Goal: Task Accomplishment & Management: Manage account settings

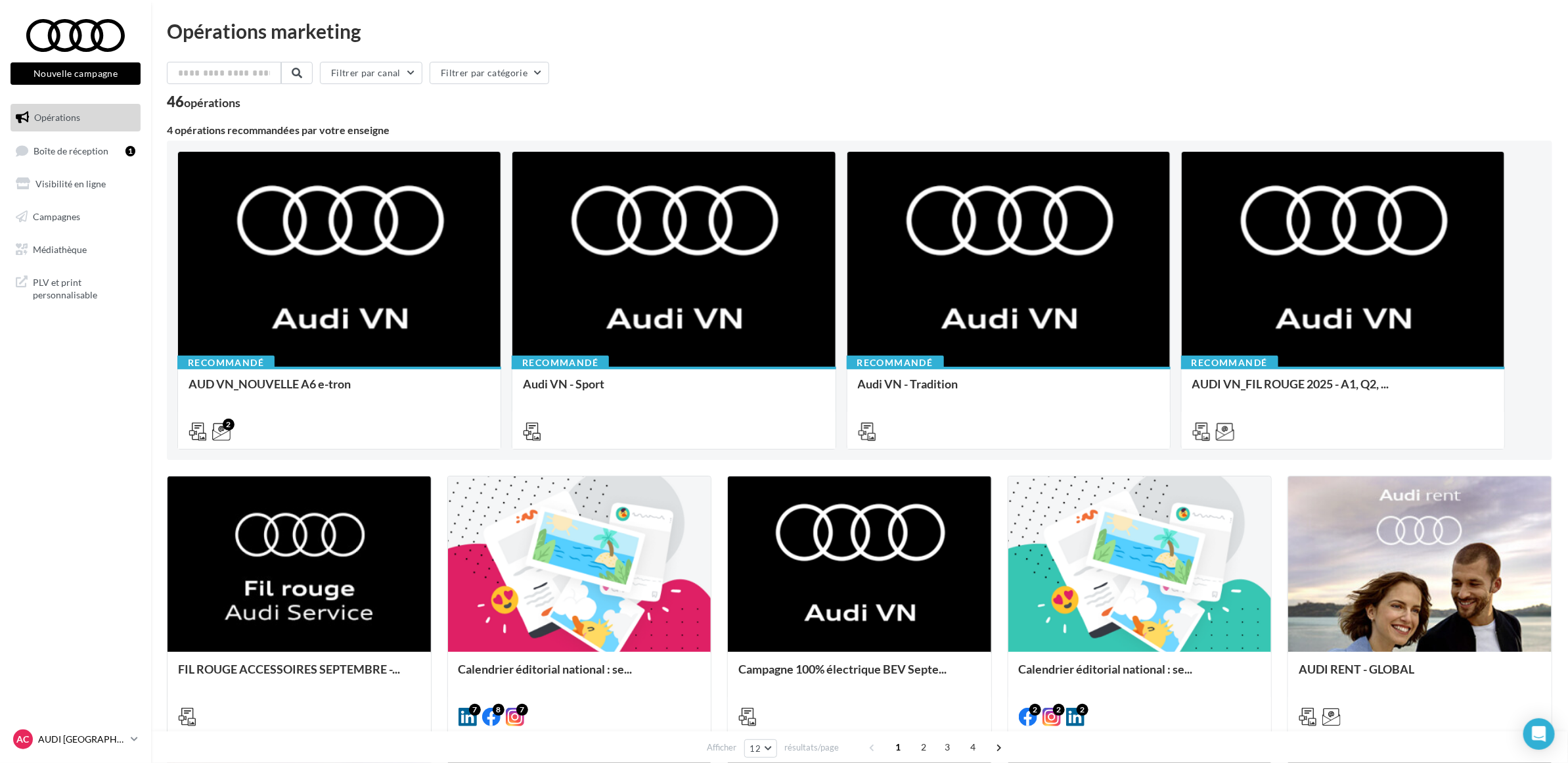
click at [86, 731] on div "AC AUDI CLERMONT FERRAND audi-cler-cha" at bounding box center [69, 739] width 112 height 20
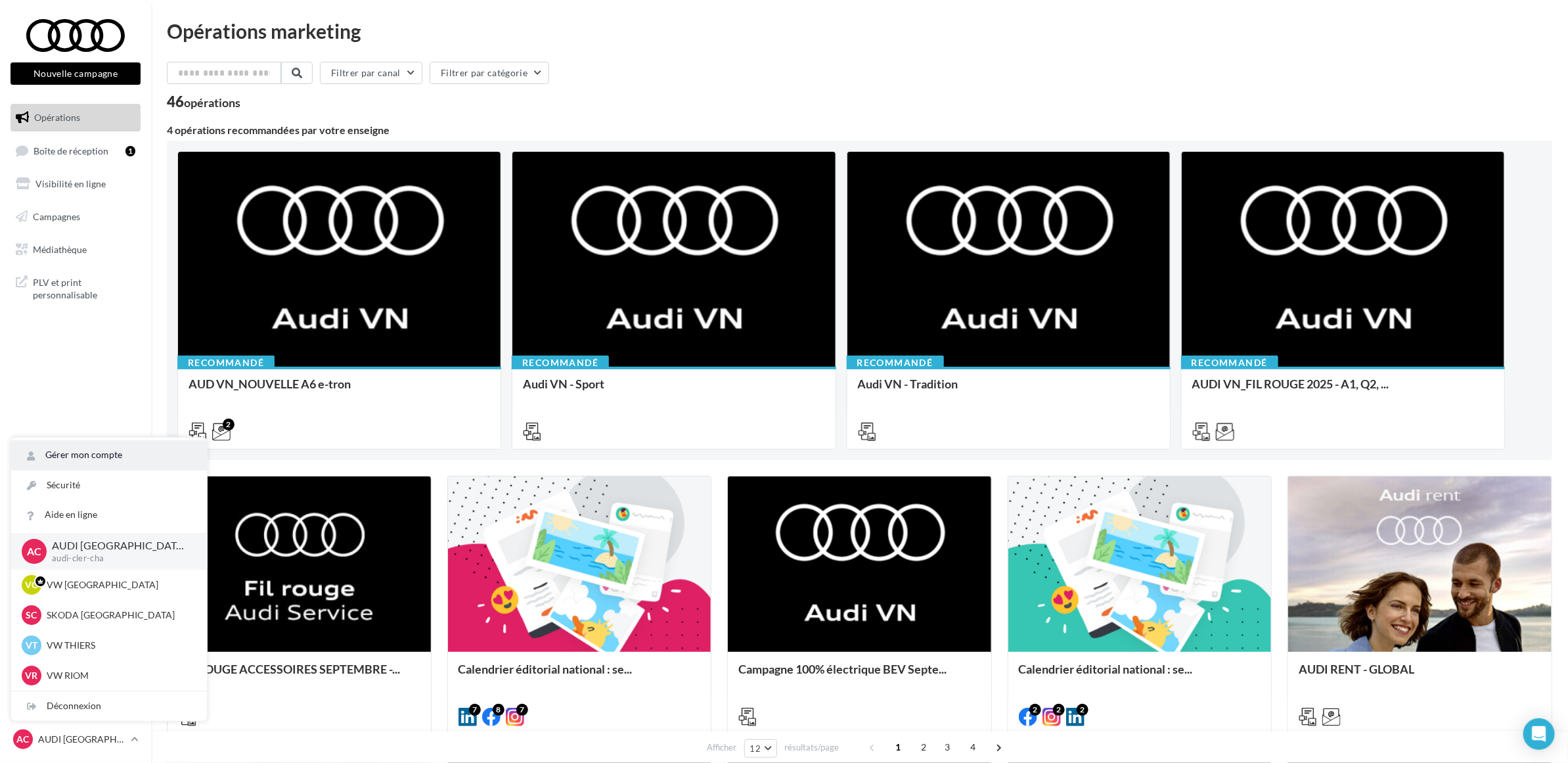
click at [84, 451] on link "Gérer mon compte" at bounding box center [109, 455] width 196 height 30
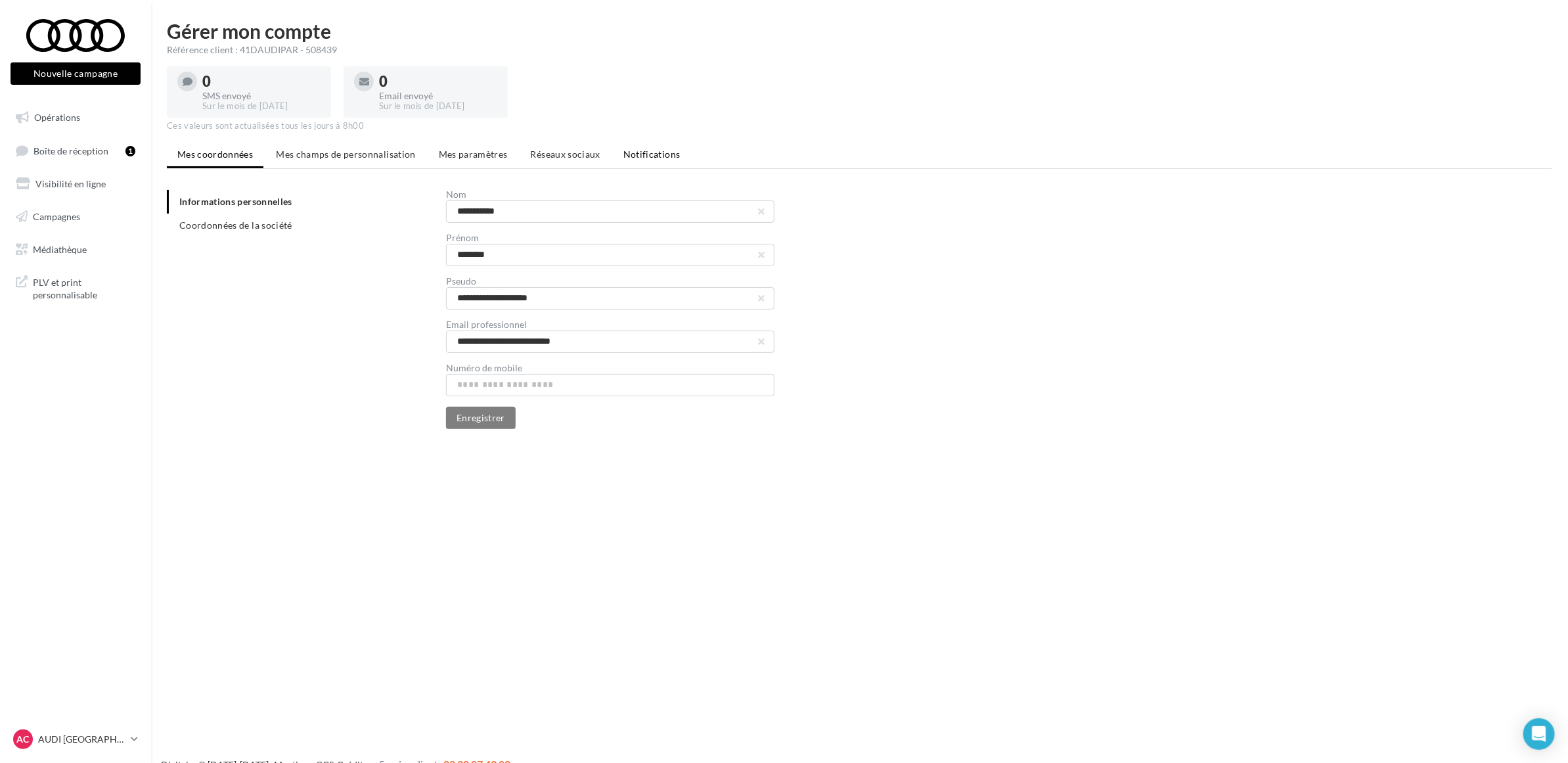
click at [634, 145] on li "Notifications" at bounding box center [651, 154] width 78 height 23
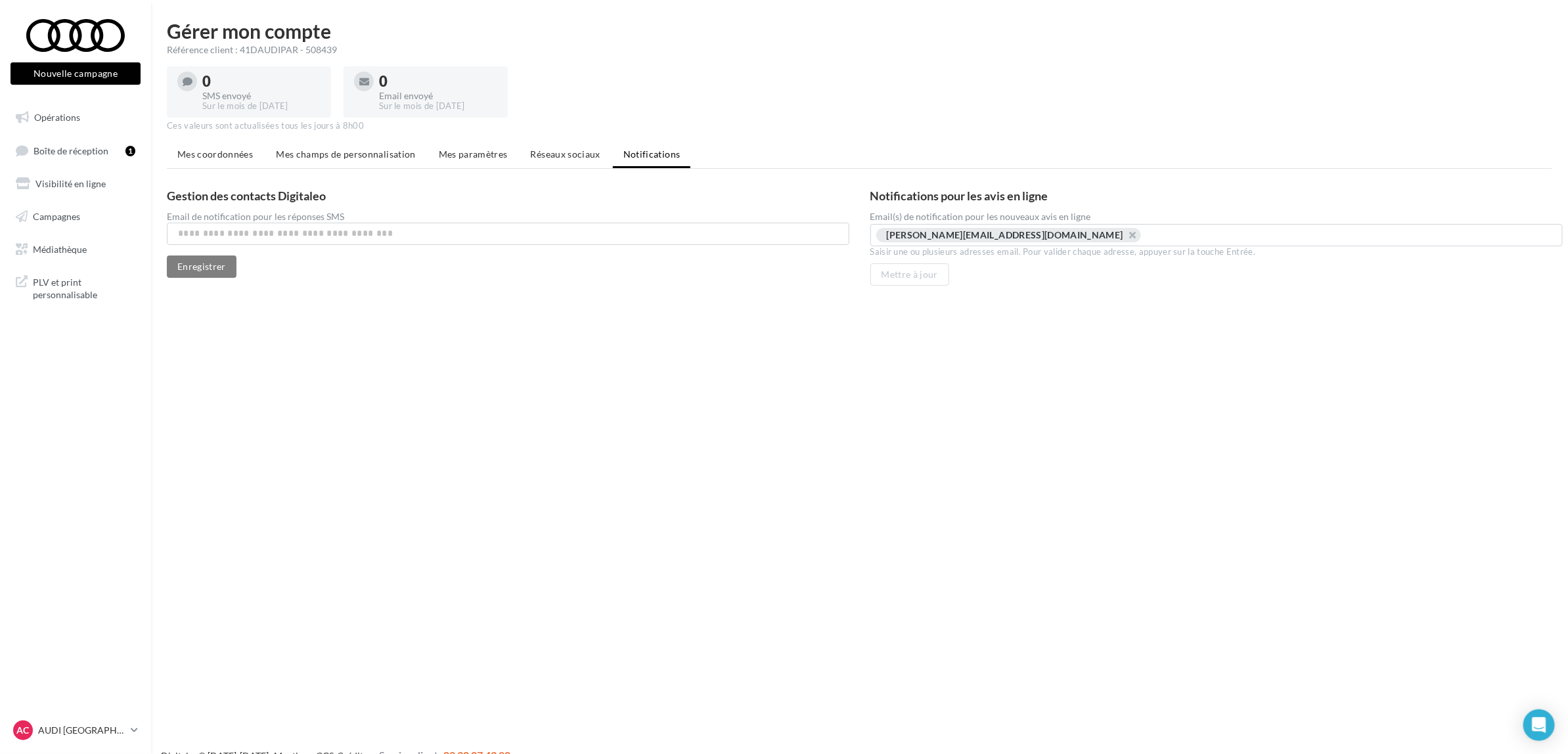
click at [1149, 235] on input "text" at bounding box center [1195, 235] width 92 height 13
type input "**********"
click at [889, 278] on button "Mettre à jour" at bounding box center [909, 289] width 79 height 22
click at [101, 736] on p "AUDI [GEOGRAPHIC_DATA]" at bounding box center [82, 730] width 88 height 13
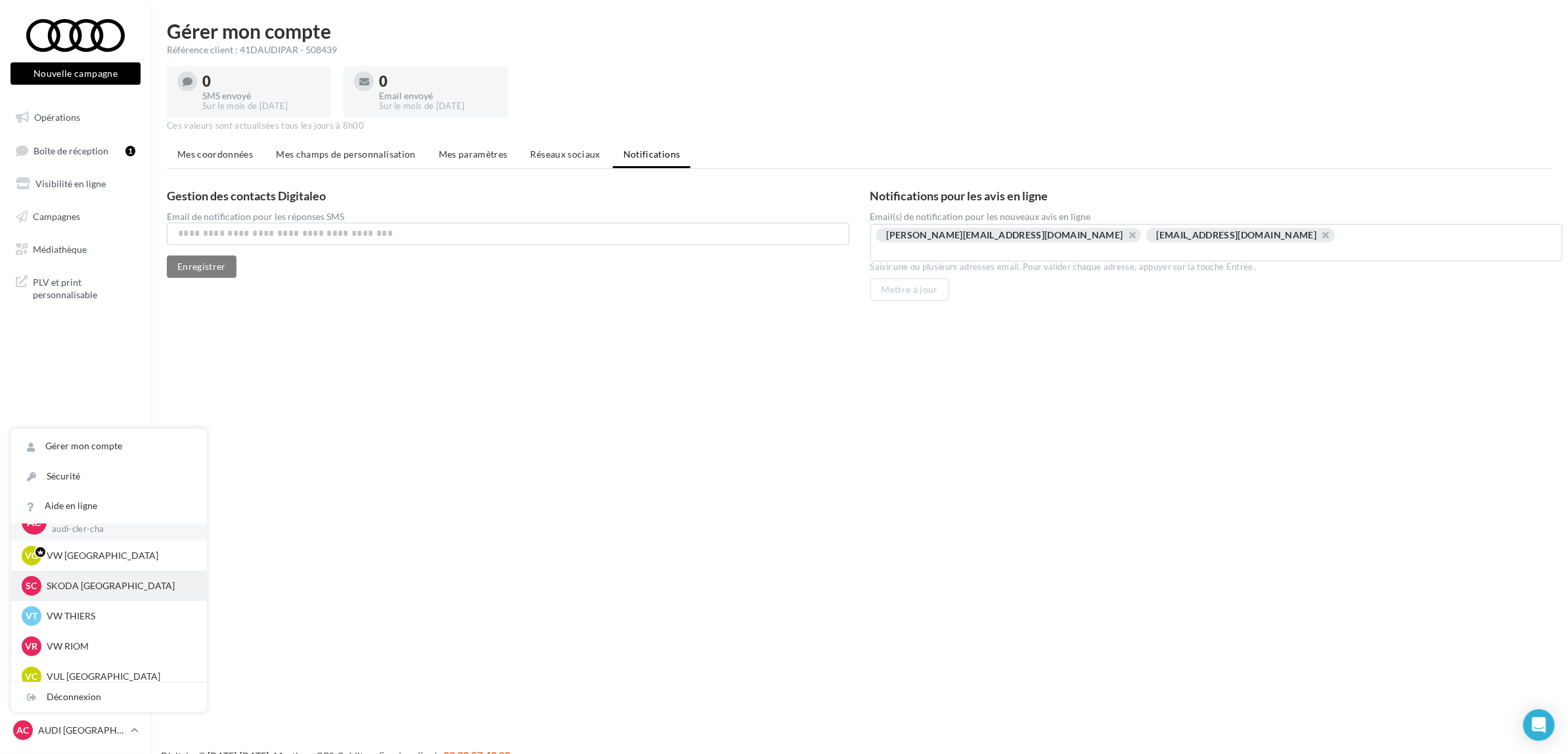
scroll to position [30, 0]
click at [119, 663] on div "VC VUL CLERMONT-FERRAND vwvu-chma-63170" at bounding box center [109, 666] width 196 height 30
click at [123, 668] on p "VUL [GEOGRAPHIC_DATA]" at bounding box center [119, 666] width 145 height 13
